Goal: Task Accomplishment & Management: Understand process/instructions

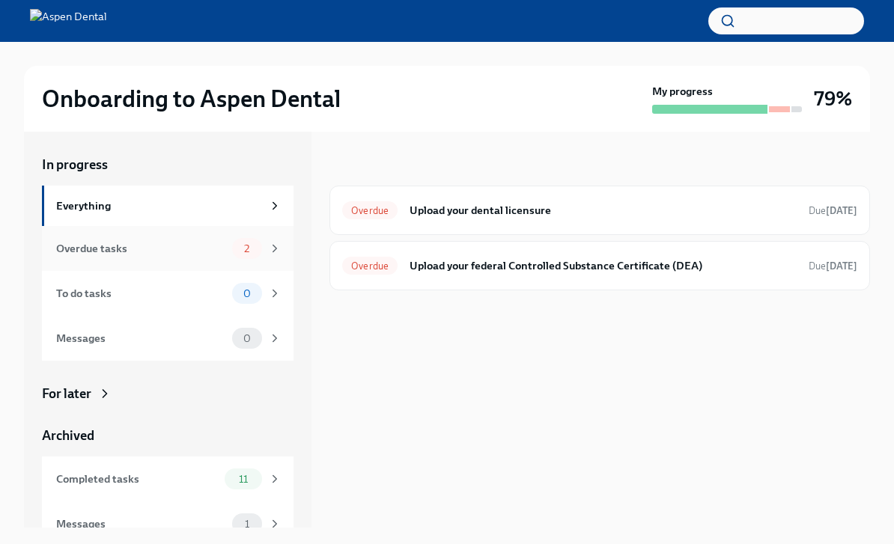
click at [216, 261] on div "Overdue tasks 2" at bounding box center [168, 248] width 252 height 45
click at [224, 258] on div "Overdue tasks 2" at bounding box center [168, 248] width 225 height 21
click at [255, 255] on div "2" at bounding box center [247, 248] width 30 height 21
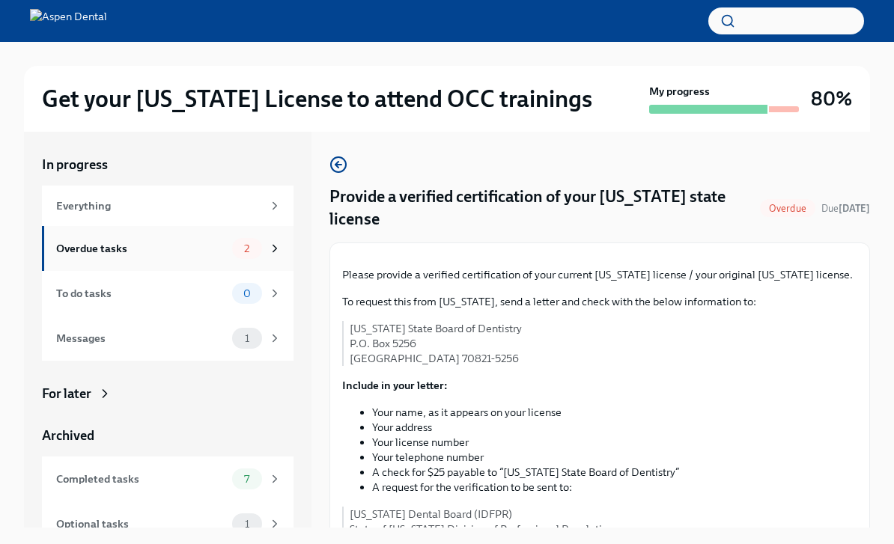
click at [144, 249] on div "Overdue tasks" at bounding box center [141, 248] width 170 height 16
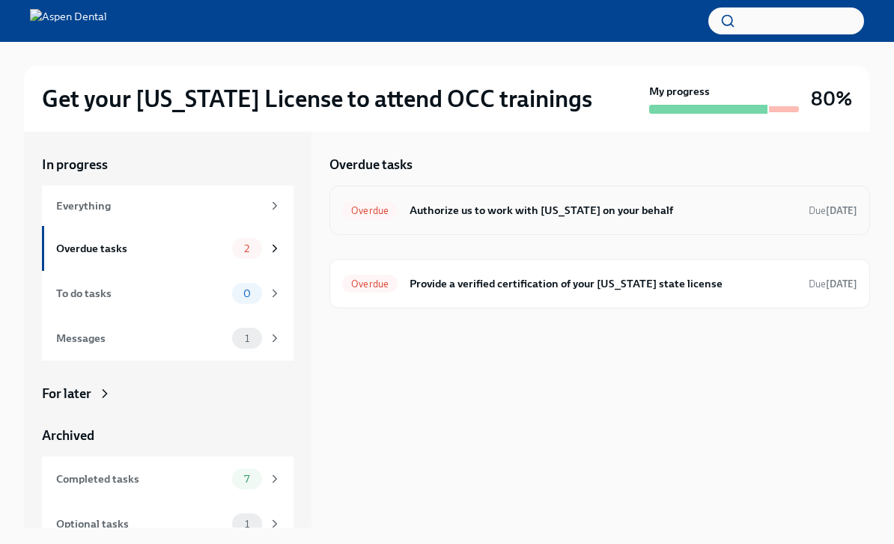
click at [594, 216] on h6 "Authorize us to work with [US_STATE] on your behalf" at bounding box center [602, 210] width 387 height 16
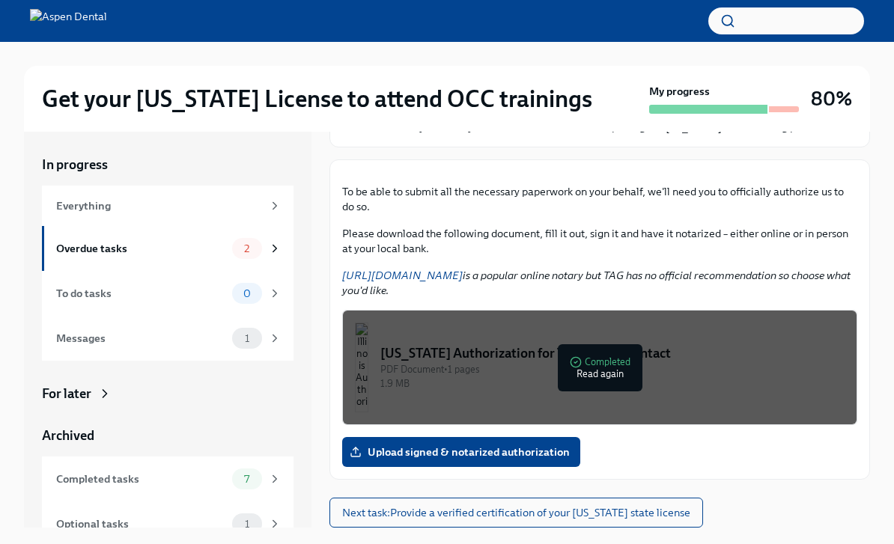
scroll to position [251, 0]
click at [491, 380] on button "[US_STATE] Authorization for Third Party Contact PDF Document • 1 pages 1.9 MB …" at bounding box center [599, 367] width 515 height 115
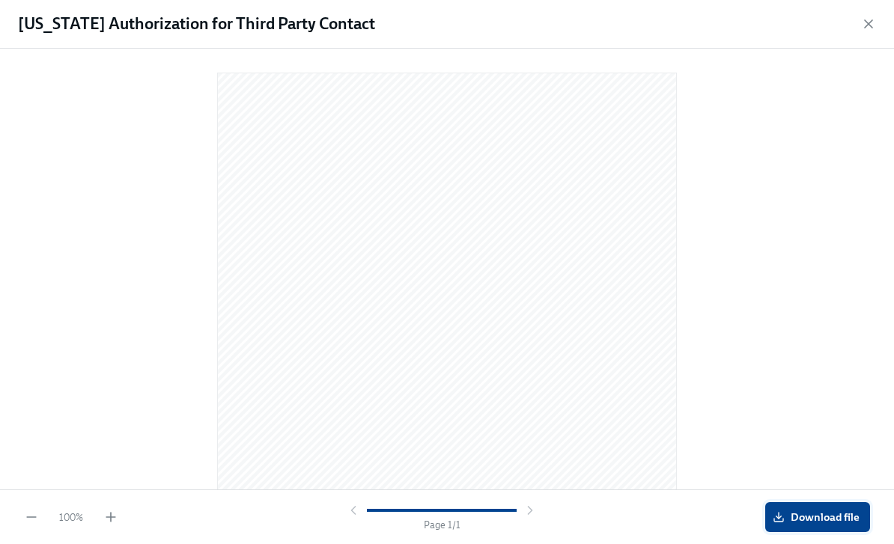
click at [801, 511] on span "Download file" at bounding box center [818, 517] width 84 height 15
